Goal: Obtain resource: Download file/media

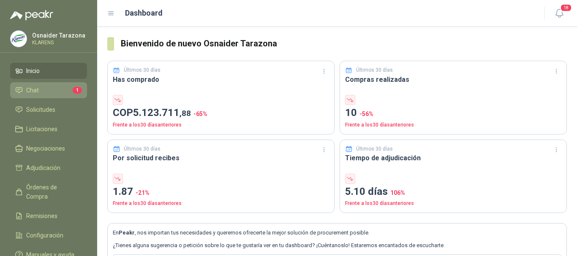
click at [70, 90] on li "Chat 1" at bounding box center [48, 90] width 67 height 9
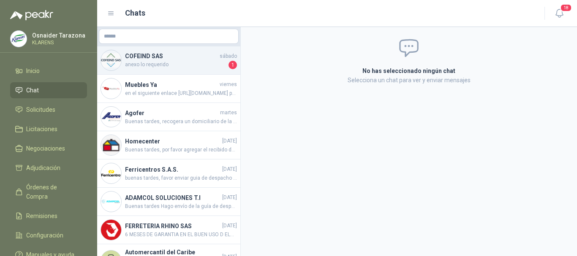
click at [198, 66] on span "anexo lo requerido" at bounding box center [176, 65] width 102 height 8
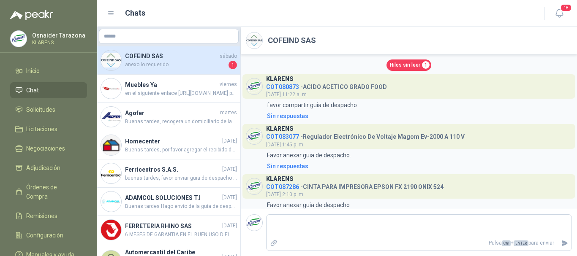
scroll to position [813, 0]
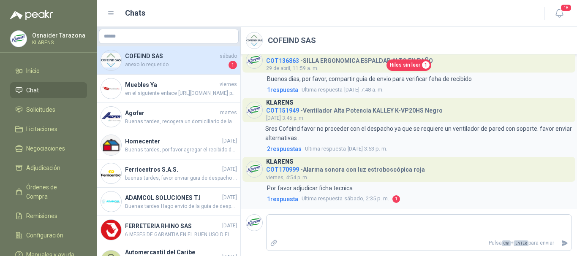
click at [414, 65] on span "Hilos sin leer" at bounding box center [405, 65] width 30 height 8
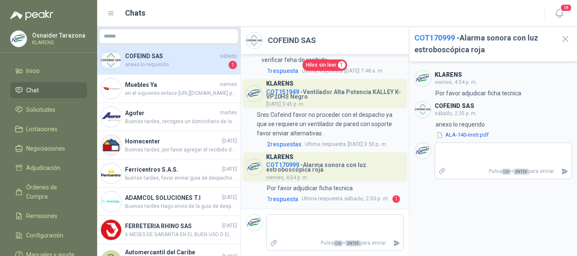
scroll to position [1038, 0]
click at [460, 135] on button "ALA-140-instr.pdf" at bounding box center [462, 135] width 54 height 9
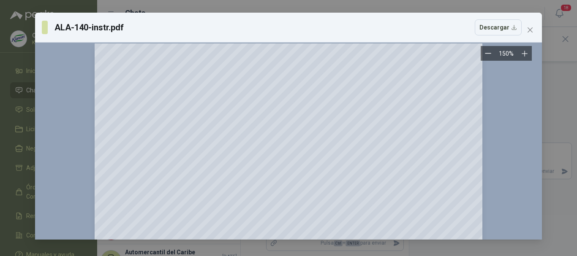
scroll to position [3, 0]
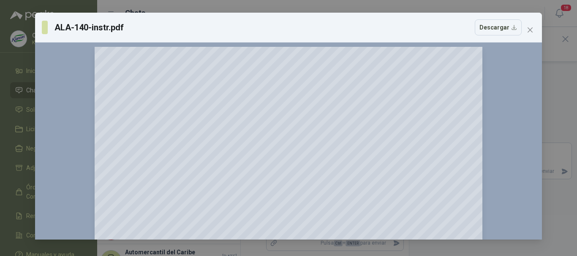
click at [0, 82] on div "ALA-140-instr.pdf Descargar 150 %" at bounding box center [288, 128] width 577 height 256
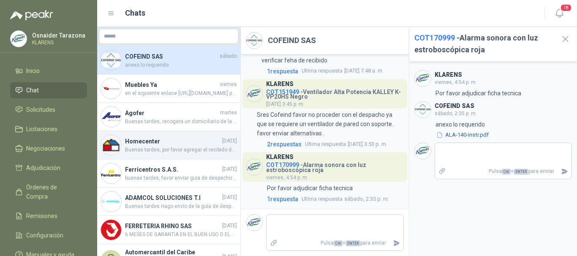
scroll to position [1081, 0]
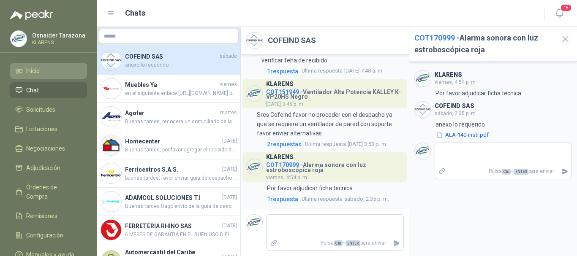
click at [43, 63] on link "Inicio" at bounding box center [48, 71] width 77 height 16
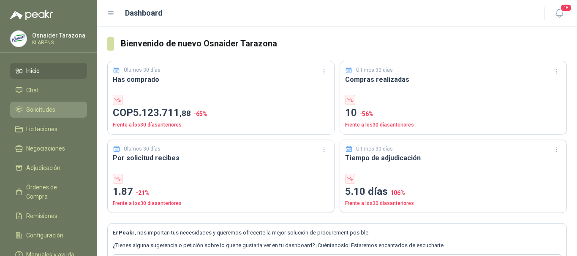
click at [55, 106] on span "Solicitudes" at bounding box center [40, 109] width 29 height 9
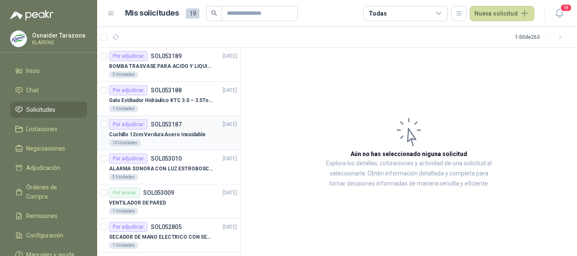
click at [195, 135] on p "Cuchillo 12cm Verdura Acero Inoxidable" at bounding box center [157, 135] width 96 height 8
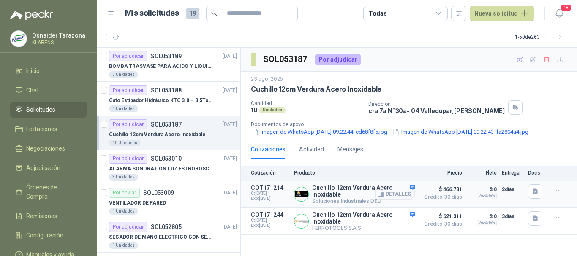
click at [389, 200] on button "Detalles" at bounding box center [395, 194] width 40 height 11
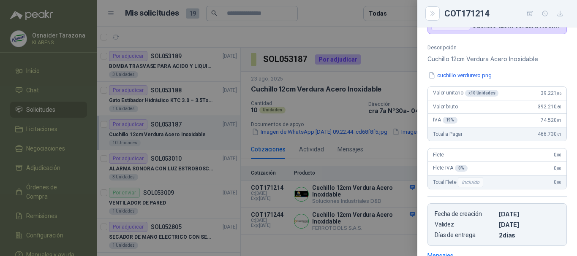
scroll to position [73, 0]
click at [444, 77] on button "cuchillo verdurero.png" at bounding box center [459, 76] width 65 height 9
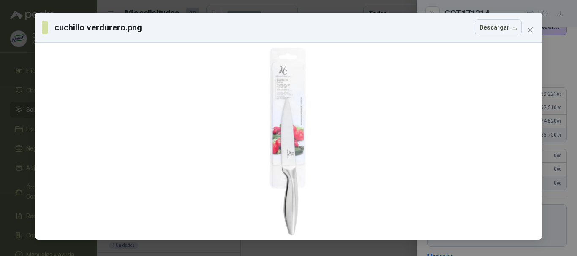
click at [5, 59] on div "cuchillo verdurero.png Descargar" at bounding box center [288, 128] width 577 height 256
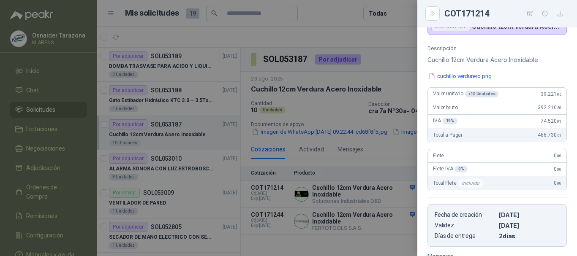
click at [331, 158] on div at bounding box center [288, 128] width 577 height 256
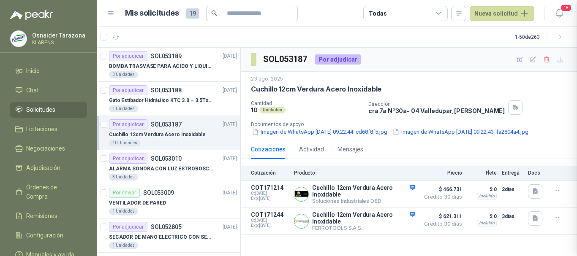
scroll to position [204, 0]
click at [393, 227] on button "Detalles" at bounding box center [395, 221] width 40 height 11
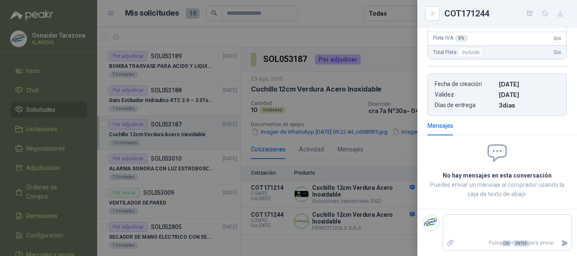
scroll to position [77, 0]
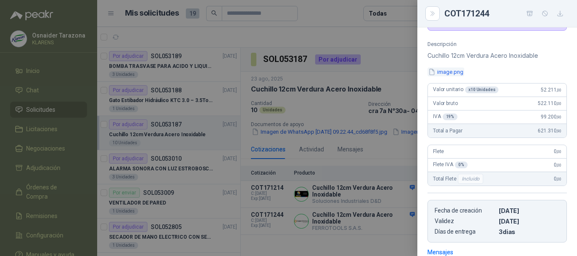
click at [455, 70] on button "image.png" at bounding box center [445, 72] width 37 height 9
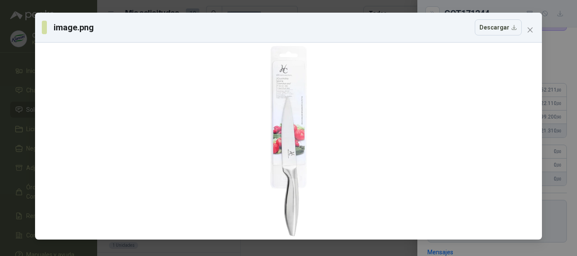
click at [0, 33] on div "image.png Descargar" at bounding box center [288, 128] width 577 height 256
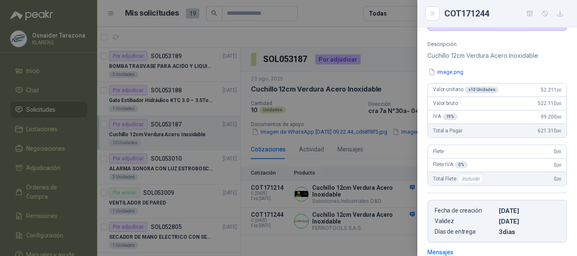
click at [351, 103] on div at bounding box center [288, 128] width 577 height 256
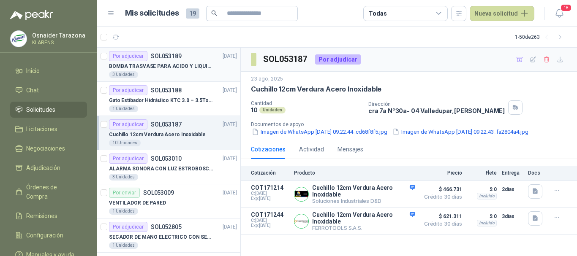
click at [198, 66] on p "BOMBA TRASVASE PARA ACIDO Y LIQUIDOS CORROSIVO" at bounding box center [161, 66] width 105 height 8
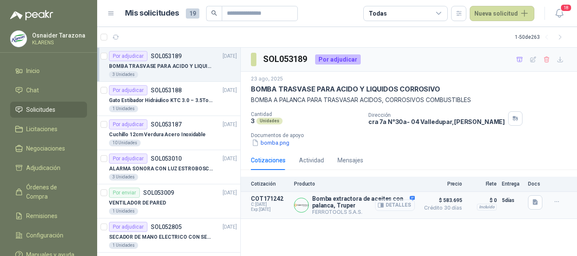
click at [396, 206] on button "Detalles" at bounding box center [395, 205] width 40 height 11
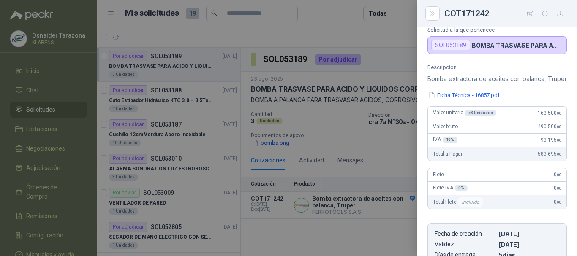
scroll to position [45, 0]
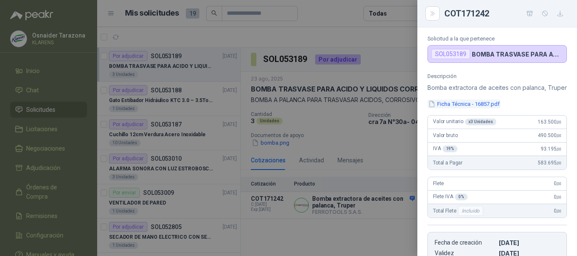
click at [462, 108] on button "Ficha Técnica - 16857.pdf" at bounding box center [463, 104] width 73 height 9
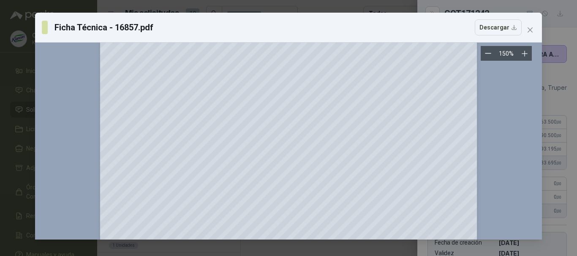
scroll to position [0, 0]
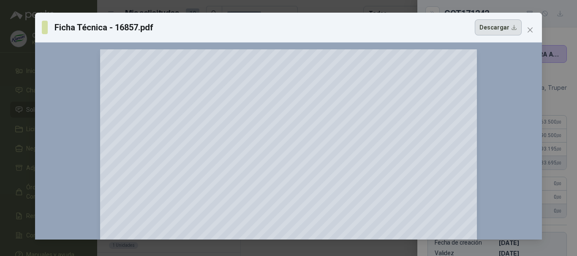
click at [505, 23] on button "Descargar" at bounding box center [497, 27] width 47 height 16
click at [0, 100] on div "Ficha Técnica - 16857.pdf Descargar 150 %" at bounding box center [288, 128] width 577 height 256
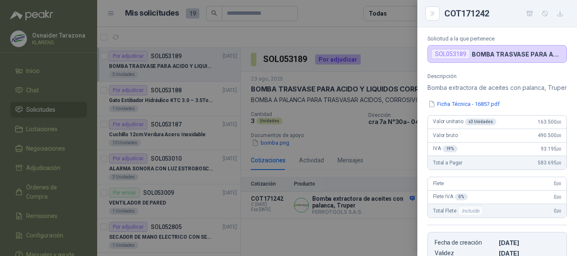
click at [377, 157] on div at bounding box center [288, 128] width 577 height 256
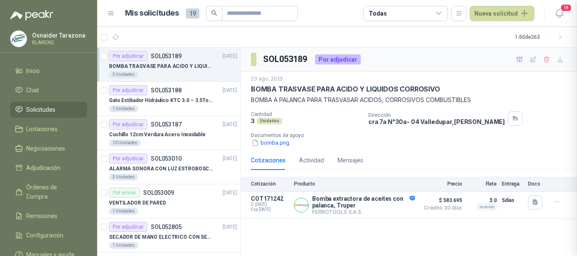
scroll to position [214, 0]
